Goal: Submit feedback/report problem: Submit feedback/report problem

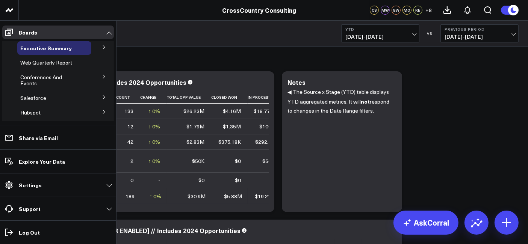
scroll to position [301, 0]
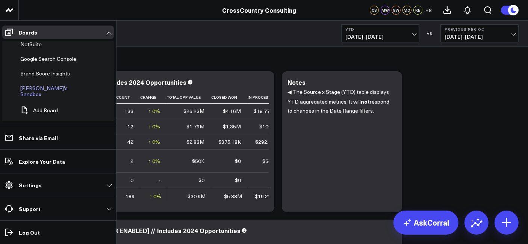
click at [38, 85] on span "[PERSON_NAME]'s Sandbox" at bounding box center [43, 91] width 47 height 13
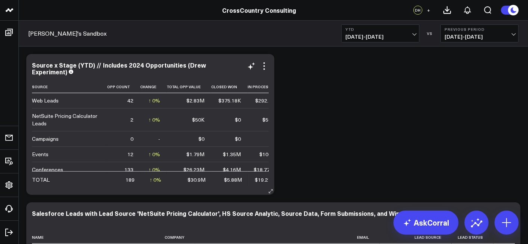
scroll to position [0, 58]
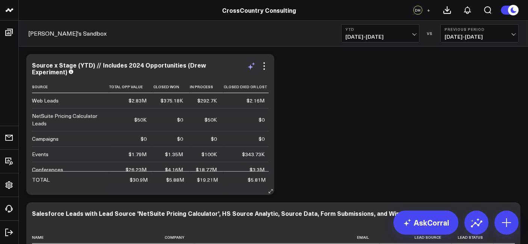
click at [252, 68] on icon at bounding box center [251, 67] width 6 height 6
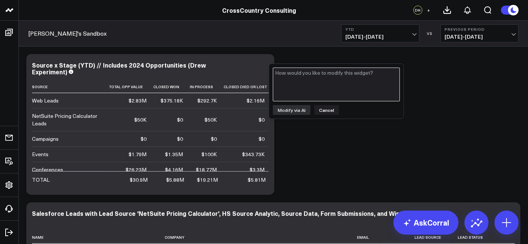
click at [296, 69] on textarea at bounding box center [336, 85] width 127 height 34
type textarea "C"
type textarea "Could you add a column for total Salesforce leads?"
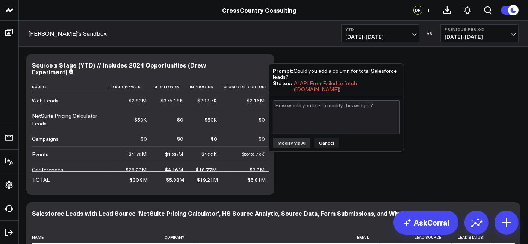
click at [332, 134] on div "Modify via AI Cancel" at bounding box center [336, 124] width 135 height 55
click at [331, 140] on button "Cancel" at bounding box center [326, 143] width 25 height 10
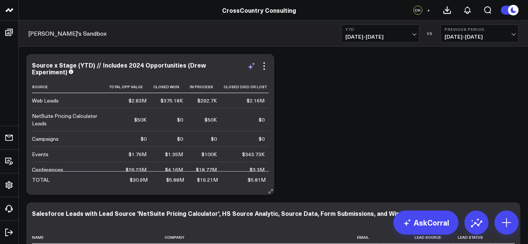
click at [253, 71] on icon at bounding box center [251, 66] width 9 height 9
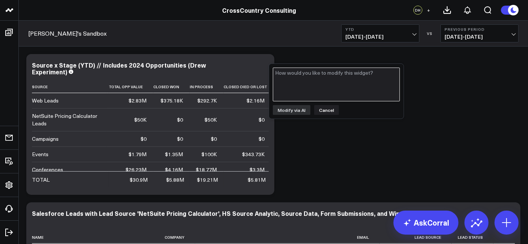
click at [293, 86] on textarea at bounding box center [336, 85] width 127 height 34
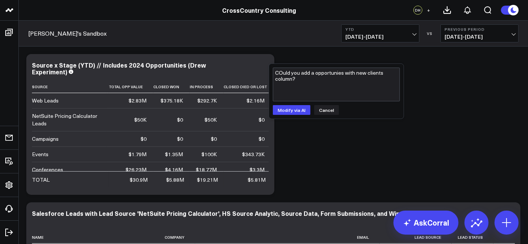
drag, startPoint x: 329, startPoint y: 72, endPoint x: 288, endPoint y: 66, distance: 41.5
click at [288, 66] on div "COuld you add a opportunies with new clients column? Modify via AI Cancel" at bounding box center [336, 91] width 135 height 55
click at [342, 76] on textarea "Could you add a opportunies with new clients column?" at bounding box center [336, 85] width 127 height 34
click at [342, 74] on textarea "Could you add a opportunies with new clients column?" at bounding box center [336, 85] width 127 height 34
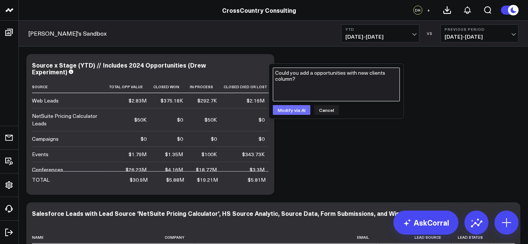
type textarea "Could you add a opportunities with new clients column?"
click at [288, 108] on button "Modify via AI" at bounding box center [292, 110] width 38 height 10
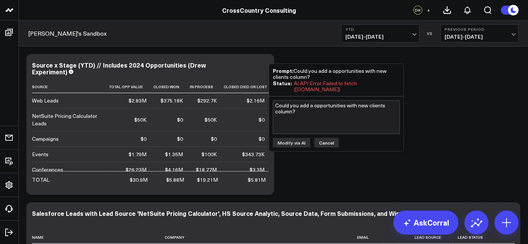
click at [325, 144] on button "Cancel" at bounding box center [326, 143] width 25 height 10
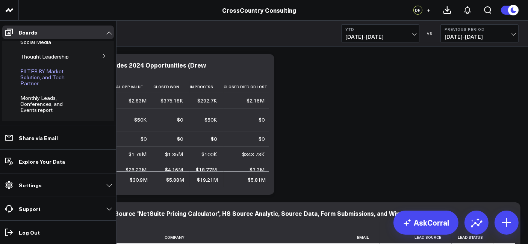
scroll to position [200, 0]
click at [38, 107] on span "Monthly Leads, Conferences, and Events report" at bounding box center [41, 103] width 43 height 19
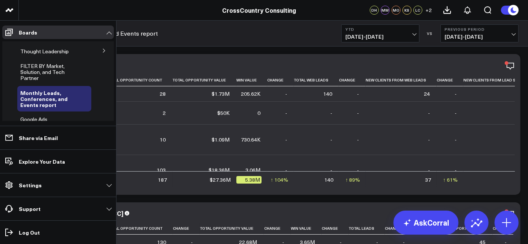
scroll to position [280, 0]
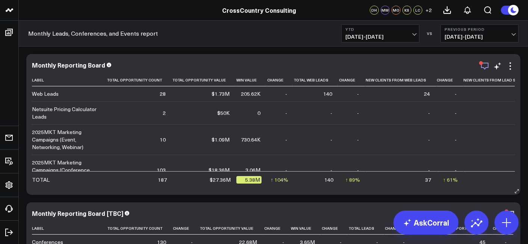
click at [483, 69] on icon "button" at bounding box center [485, 66] width 9 height 9
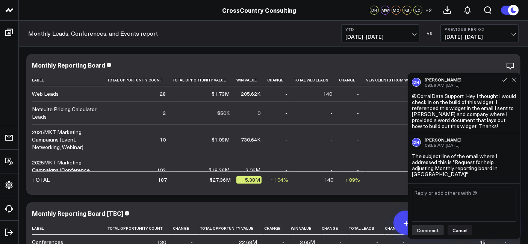
scroll to position [225, 0]
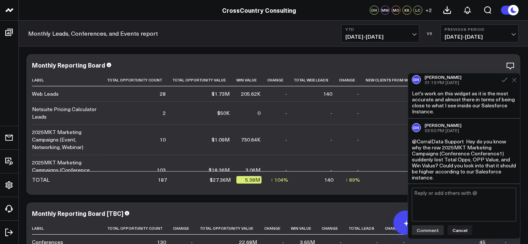
click at [515, 83] on icon at bounding box center [514, 80] width 5 height 5
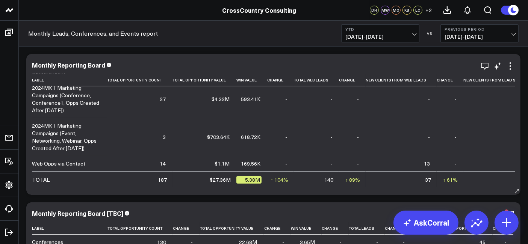
scroll to position [0, 0]
